Goal: Task Accomplishment & Management: Use online tool/utility

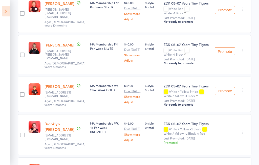
scroll to position [236, 0]
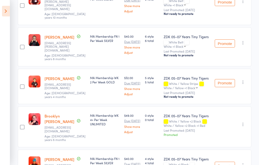
click at [5, 10] on icon at bounding box center [6, 11] width 8 height 11
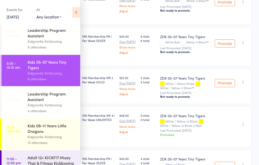
scroll to position [68, 0]
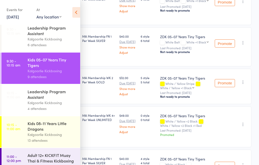
click at [48, 132] on div "Kids 08-11 Years Little Dragons" at bounding box center [52, 126] width 48 height 11
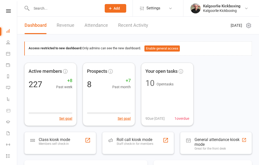
click at [8, 53] on icon at bounding box center [8, 54] width 4 height 4
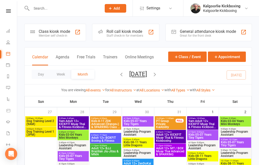
scroll to position [32, 0]
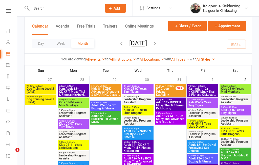
click at [241, 131] on span "Kids 08-11 Years Little Dragons" at bounding box center [236, 133] width 30 height 6
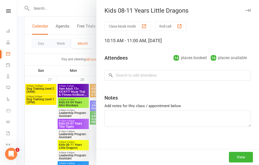
scroll to position [0, 0]
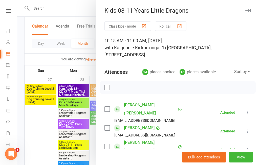
click at [75, 42] on div at bounding box center [138, 82] width 242 height 165
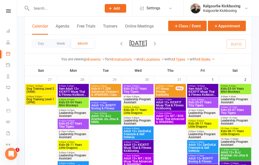
click at [240, 129] on span "10:15am - 11:00am" at bounding box center [236, 129] width 30 height 2
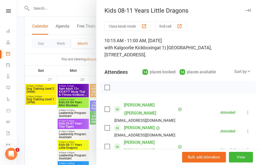
click at [241, 163] on button "View" at bounding box center [241, 157] width 24 height 11
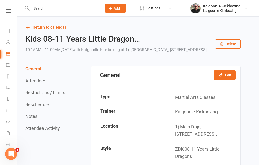
click at [34, 24] on link "Return to calendar" at bounding box center [132, 27] width 215 height 7
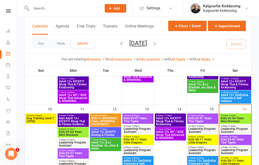
scroll to position [245, 0]
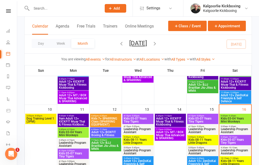
click at [241, 160] on span "Kids 08-11 Years Little Dragons" at bounding box center [236, 163] width 30 height 6
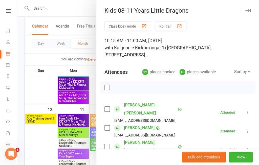
scroll to position [0, 0]
click at [181, 24] on button "Roll call" at bounding box center [170, 26] width 31 height 9
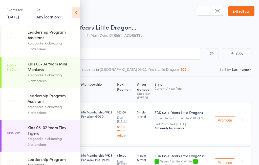
click at [74, 10] on icon at bounding box center [76, 12] width 8 height 11
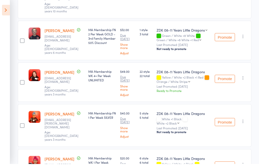
scroll to position [418, 0]
